Goal: Information Seeking & Learning: Learn about a topic

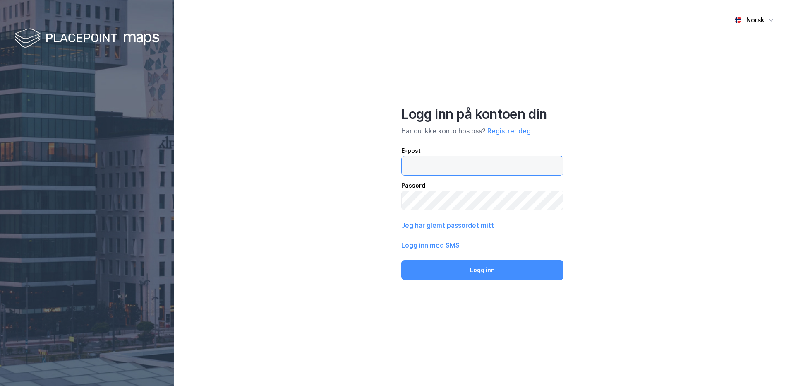
click at [445, 166] on input "email" at bounding box center [482, 165] width 161 height 19
click at [415, 164] on input "email" at bounding box center [482, 165] width 161 height 19
paste input "[EMAIL_ADDRESS][DOMAIN_NAME]"
type input "[EMAIL_ADDRESS][DOMAIN_NAME]"
click at [485, 268] on button "Logg inn" at bounding box center [483, 270] width 162 height 20
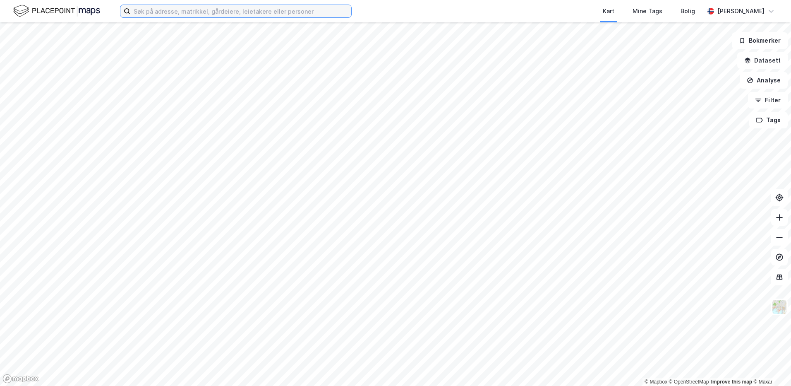
click at [202, 14] on input at bounding box center [240, 11] width 221 height 12
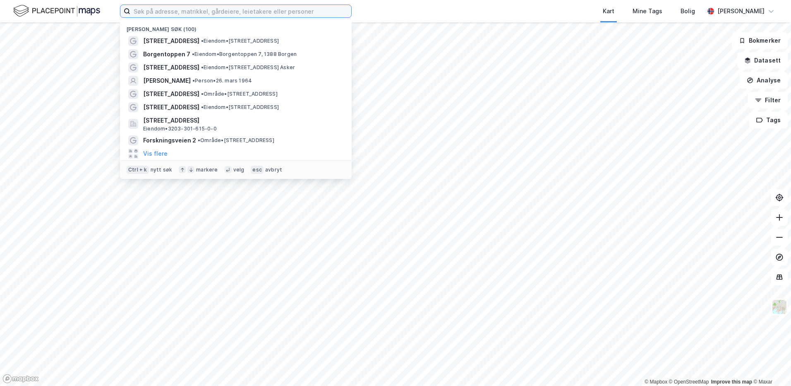
click at [200, 10] on input at bounding box center [240, 11] width 221 height 12
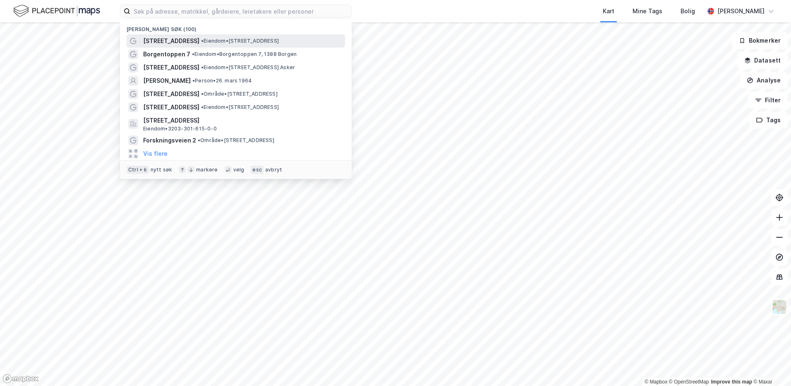
click at [186, 39] on span "[STREET_ADDRESS]" at bounding box center [171, 41] width 56 height 10
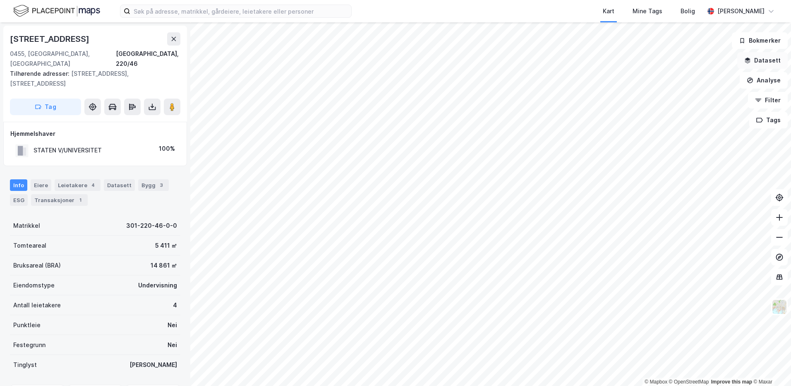
click at [772, 60] on button "Datasett" at bounding box center [763, 60] width 50 height 17
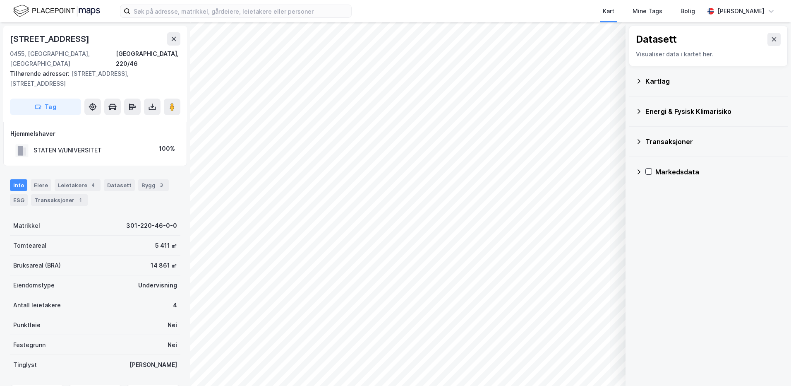
click at [637, 80] on icon at bounding box center [639, 81] width 7 height 7
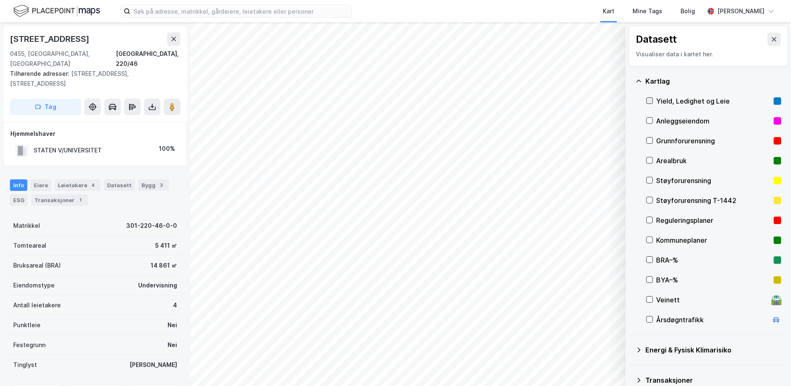
click at [651, 98] on icon at bounding box center [650, 101] width 6 height 6
click at [589, 368] on button "Vis" at bounding box center [583, 364] width 69 height 13
